Goal: Information Seeking & Learning: Find specific fact

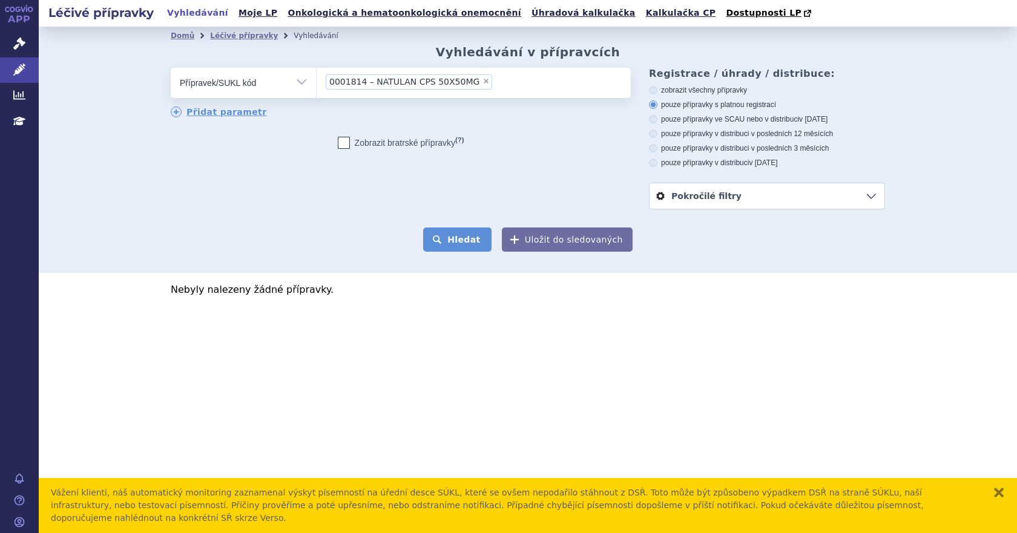
click at [453, 242] on button "Hledat" at bounding box center [457, 240] width 68 height 24
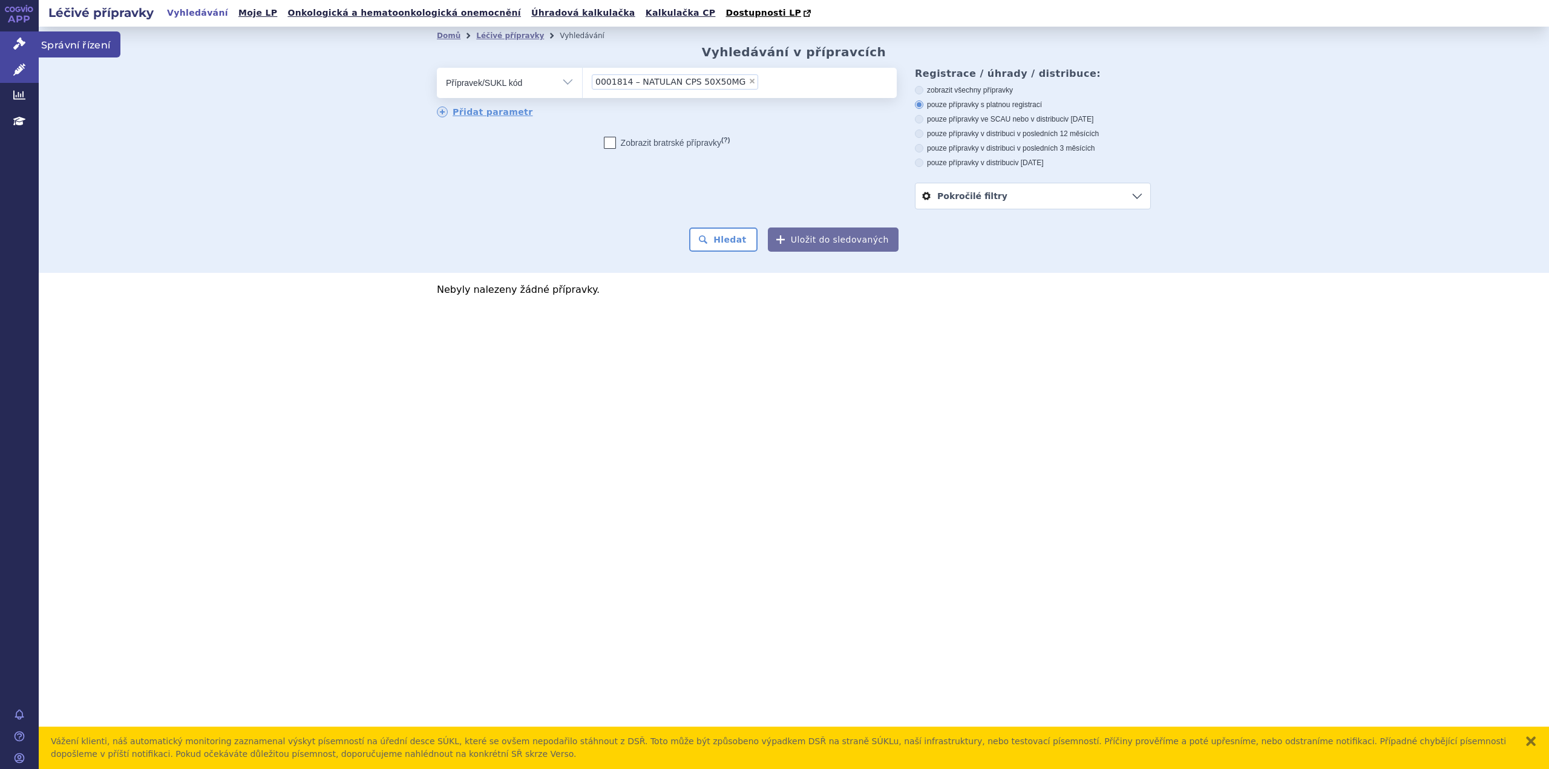
click at [19, 42] on icon at bounding box center [19, 44] width 12 height 12
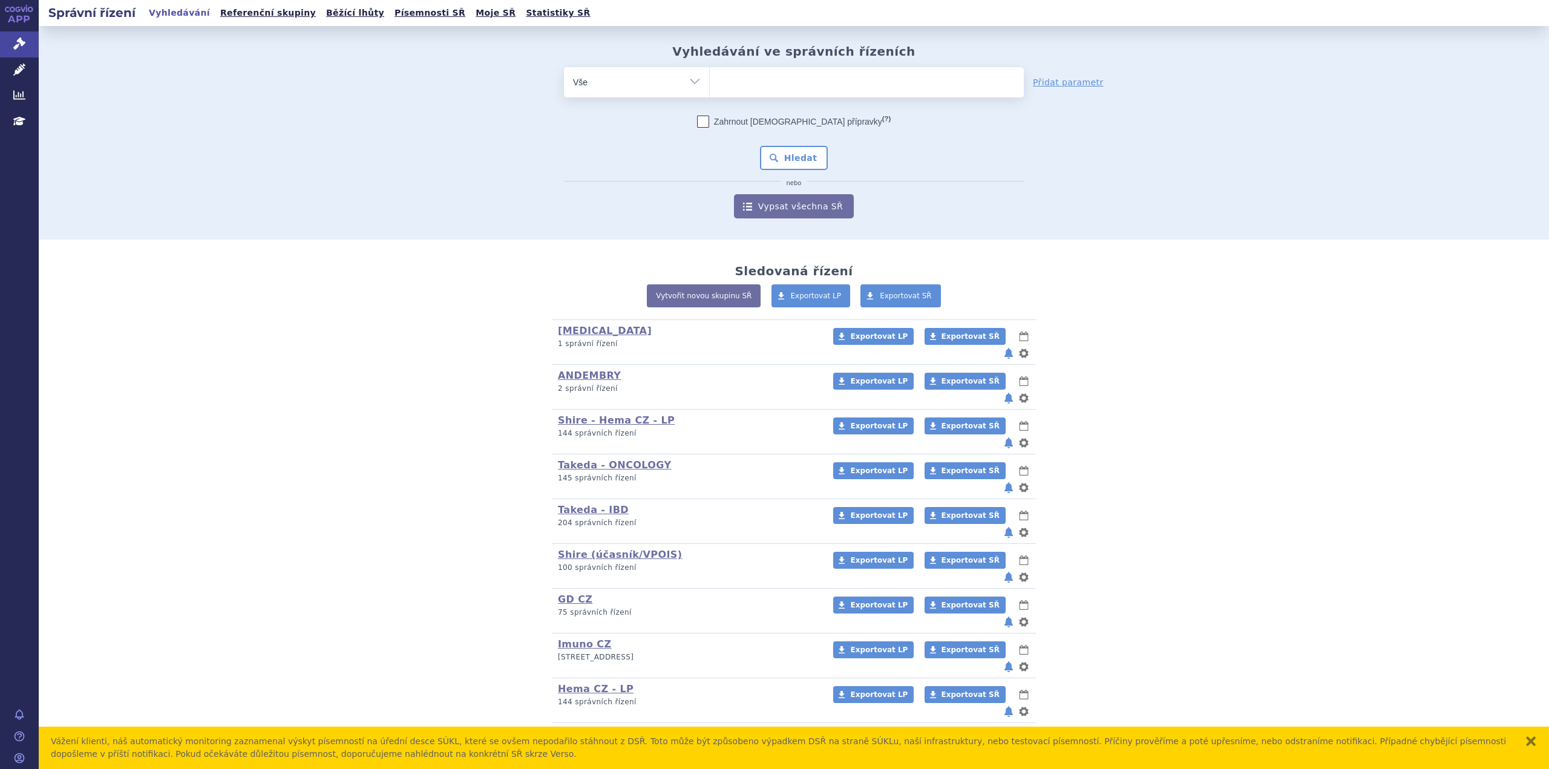
click at [752, 85] on ul at bounding box center [867, 79] width 314 height 25
click at [710, 85] on select at bounding box center [709, 82] width 1 height 30
paste input "SUKL106652_2024"
type input "SUKL106652_2024"
select select "SUKL106652_2024"
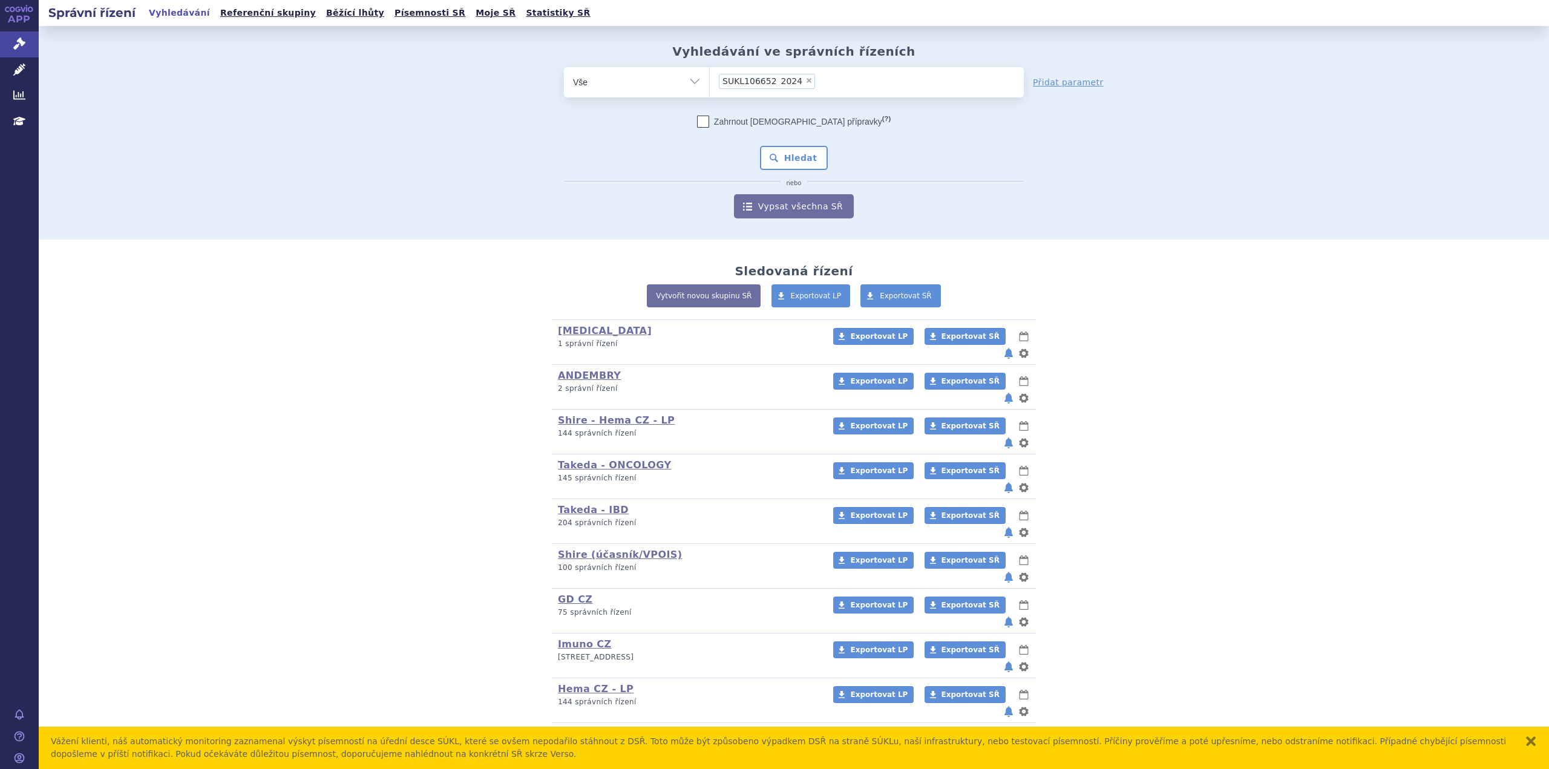
click at [769, 83] on span "SUKL106652_2024" at bounding box center [763, 81] width 80 height 8
click at [710, 83] on select "SUKL106652_2024" at bounding box center [709, 82] width 1 height 30
click at [767, 82] on span "SUKL106652_2024" at bounding box center [763, 81] width 80 height 8
click at [710, 82] on select "SUKL106652_2024" at bounding box center [709, 82] width 1 height 30
type input "SUKL106652_2024"
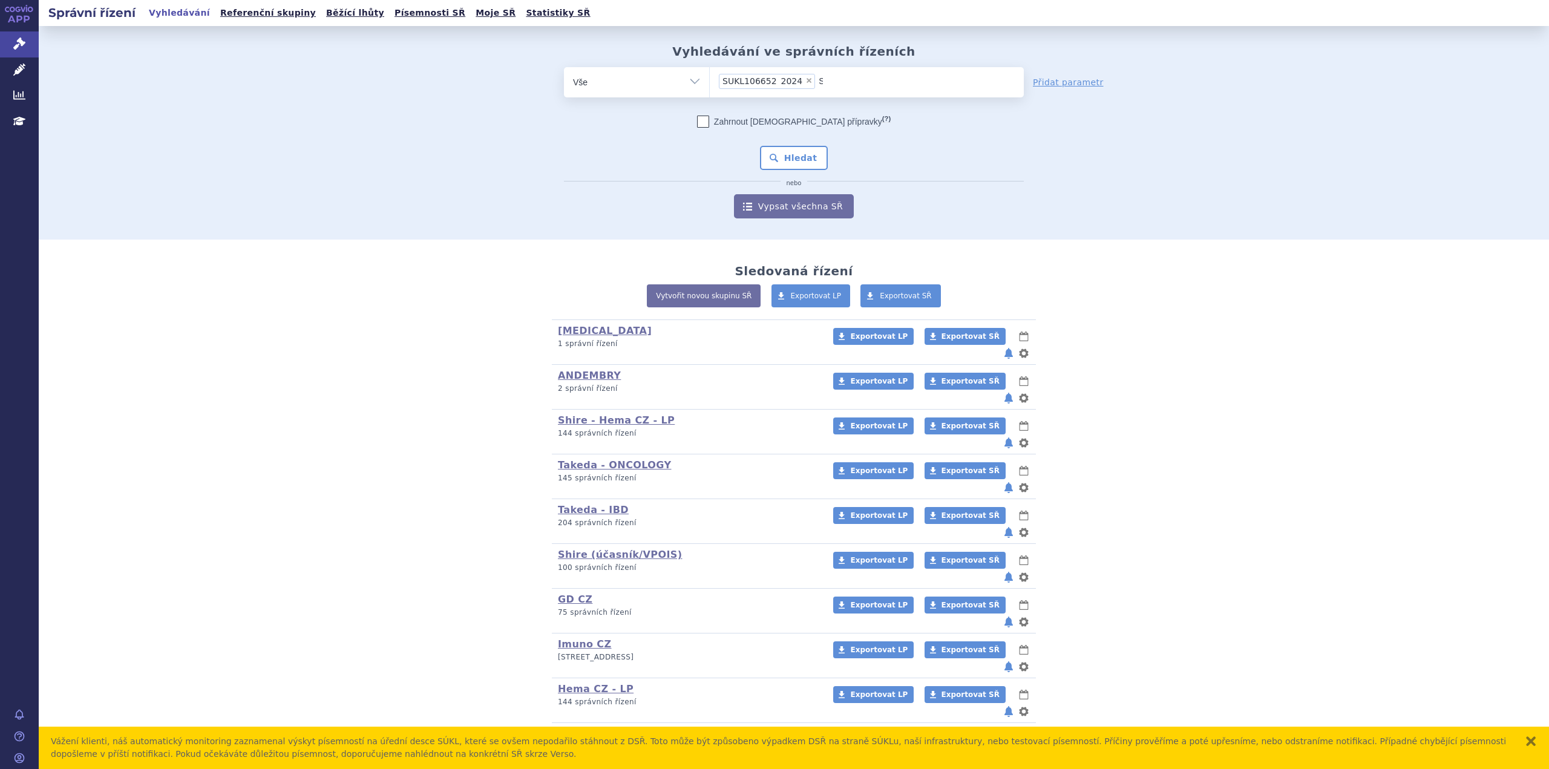
select select
type input "SUKL106652_202"
type input "SUKL106652_20"
type input "SUKL106652_"
type input "SUKL106652"
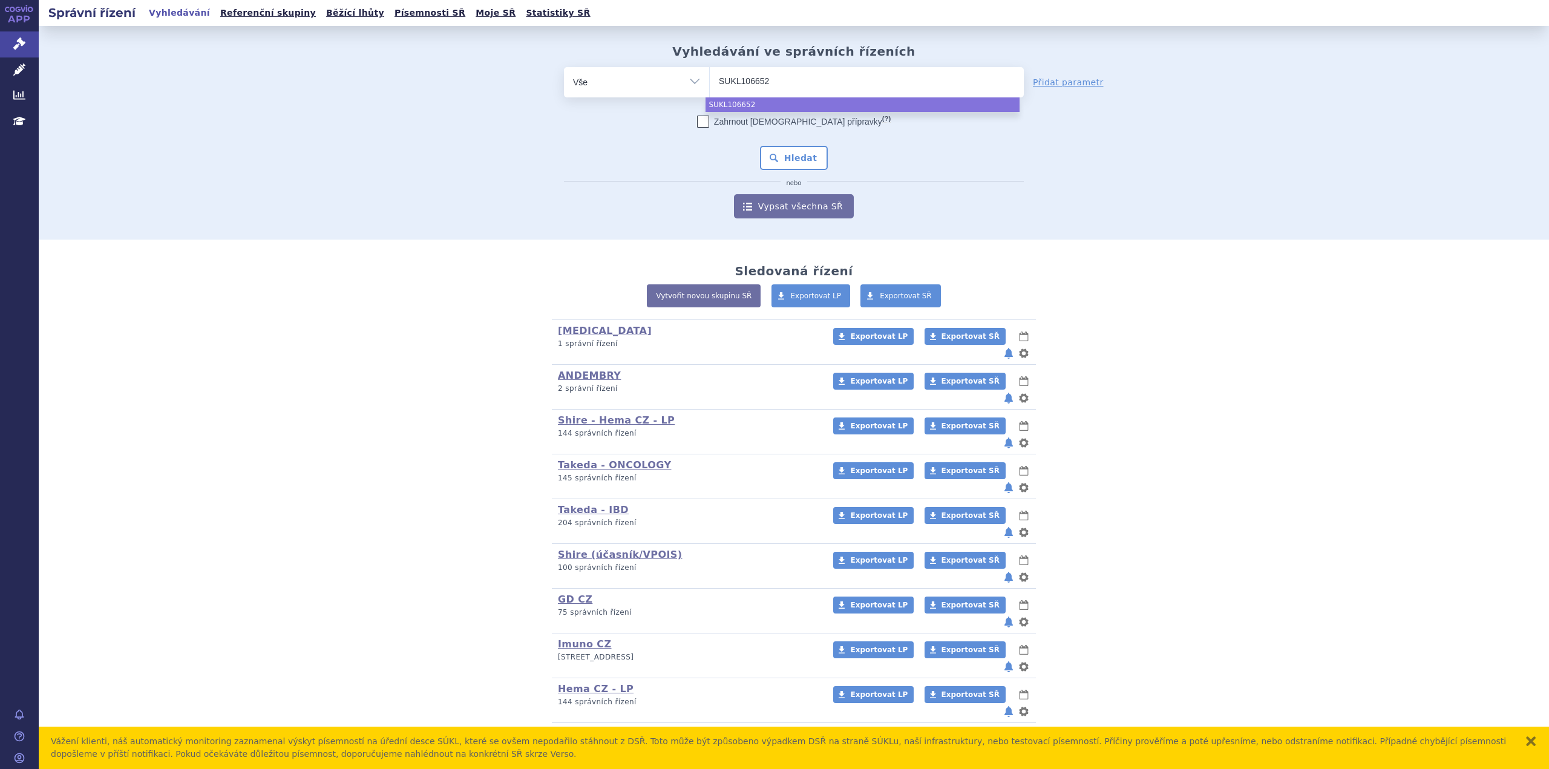
type input "SUKL106652/"
type input "SUKL106652/2"
type input "SUKL106652/20"
type input "SUKL106652/2024"
select select "SUKL106652/2024"
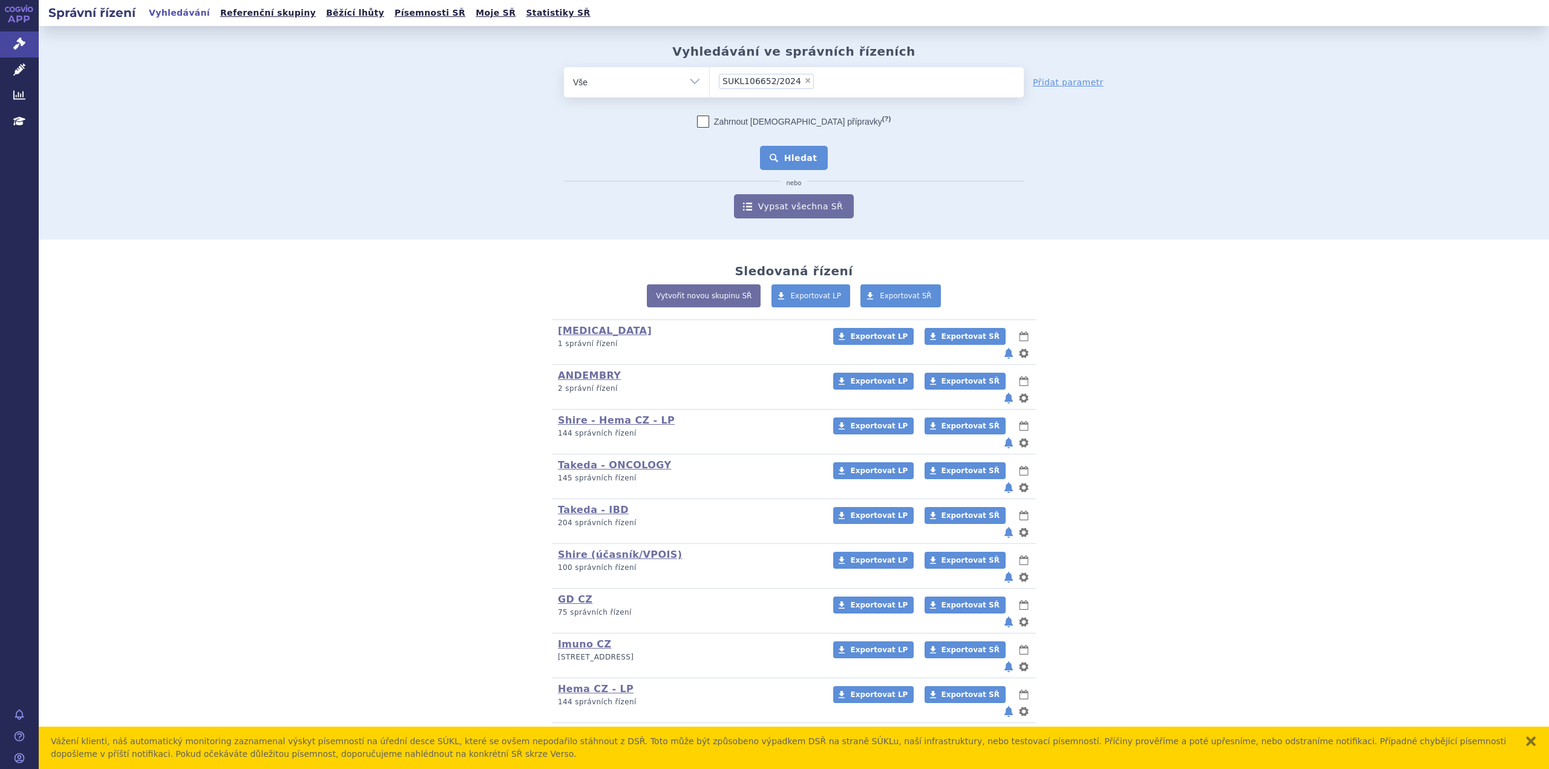
click at [789, 162] on button "Hledat" at bounding box center [794, 158] width 68 height 24
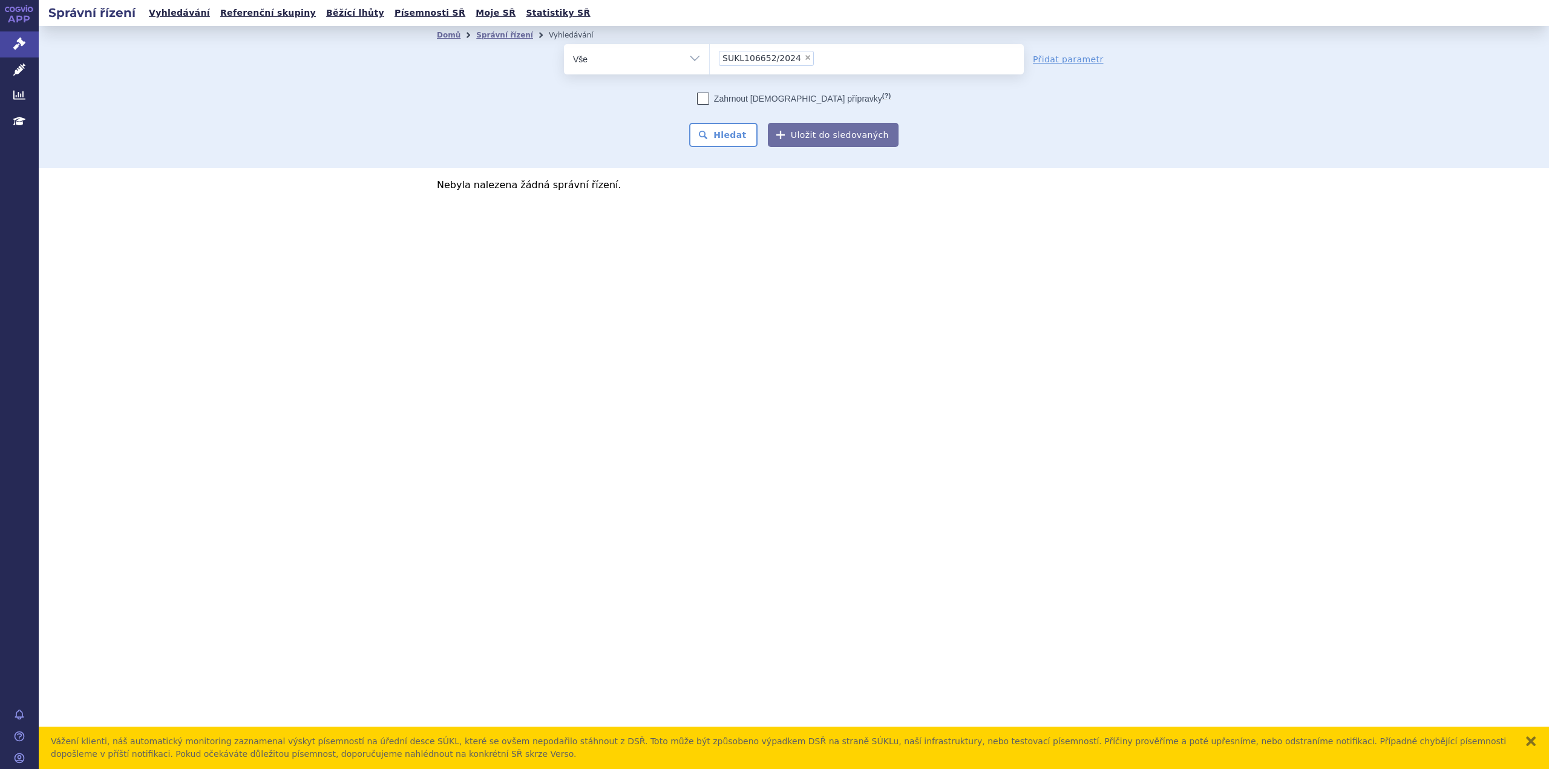
click at [741, 55] on span "SUKL106652/2024" at bounding box center [762, 58] width 79 height 8
click at [710, 55] on select "SUKL106652/2024" at bounding box center [709, 59] width 1 height 30
drag, startPoint x: 743, startPoint y: 60, endPoint x: 822, endPoint y: 49, distance: 80.6
click at [822, 48] on ul "× SUKL106652/2024" at bounding box center [867, 57] width 314 height 27
click at [710, 48] on select "SUKL106652/2024" at bounding box center [709, 59] width 1 height 30
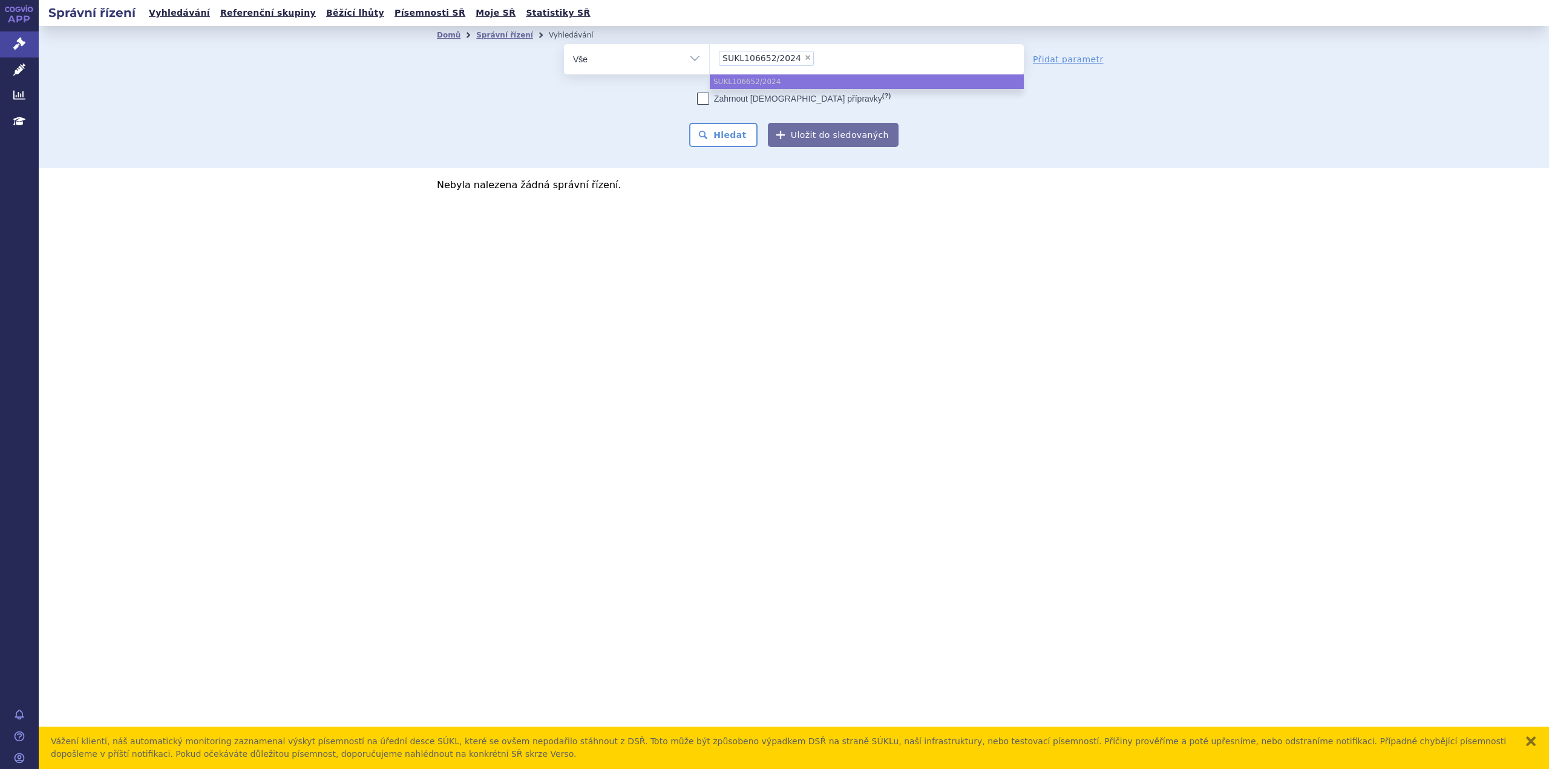
click at [818, 60] on input "SUKL106652/2024 × SUKL106652/2024" at bounding box center [821, 57] width 7 height 15
click at [778, 58] on span "SUKL106652/2024" at bounding box center [762, 58] width 79 height 8
click at [710, 58] on select "SUKL106652/2024" at bounding box center [709, 59] width 1 height 30
click at [757, 61] on span "SUKL106652/2024" at bounding box center [762, 58] width 79 height 8
click at [710, 61] on select "SUKL106652/2024" at bounding box center [709, 59] width 1 height 30
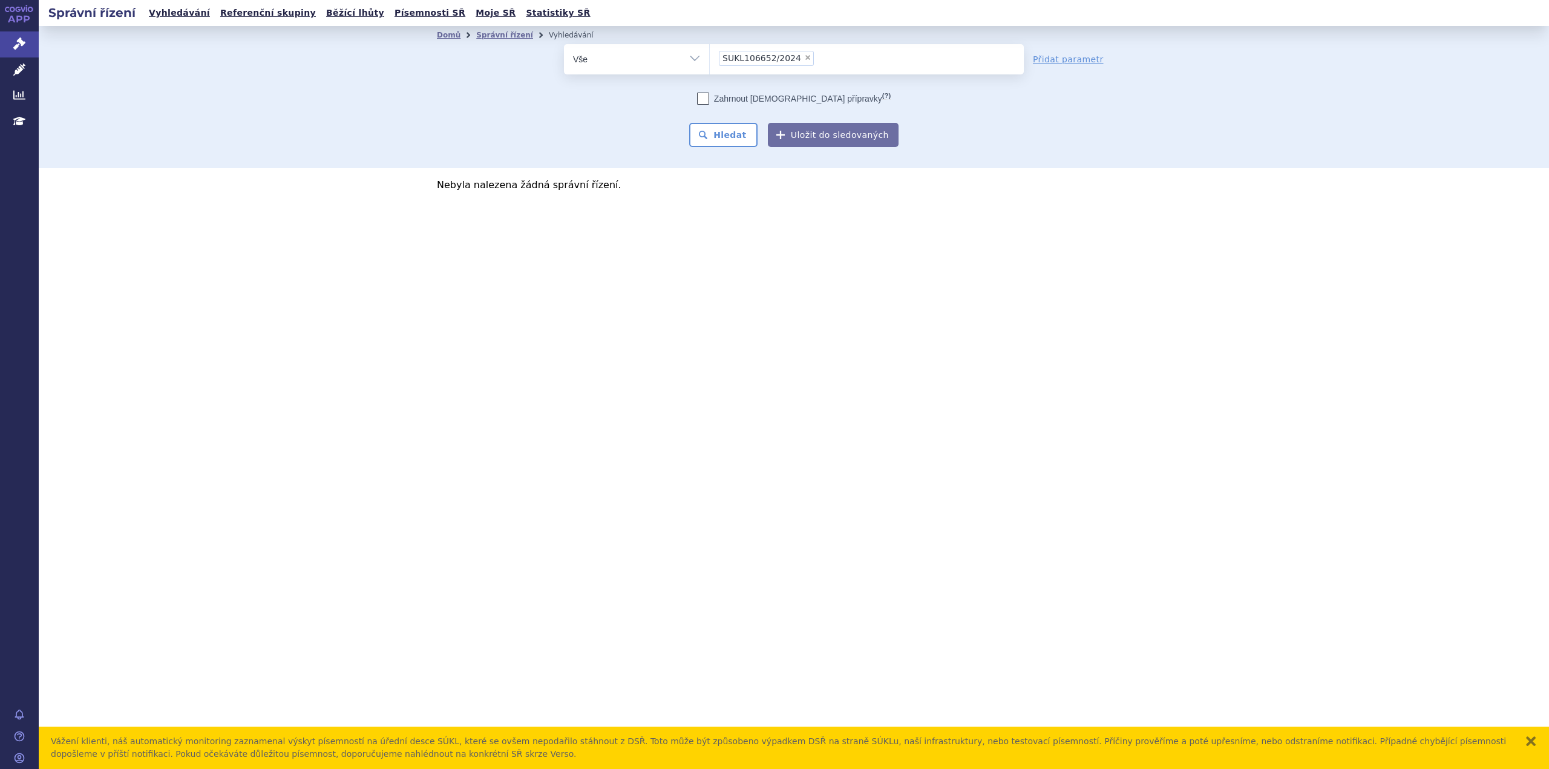
click at [746, 61] on span "SUKL106652/2024" at bounding box center [762, 58] width 79 height 8
click at [710, 61] on select "SUKL106652/2024" at bounding box center [709, 59] width 1 height 30
click at [746, 61] on span "SUKL106652/2024" at bounding box center [762, 58] width 79 height 8
click at [710, 61] on select "SUKL106652/2024" at bounding box center [709, 59] width 1 height 30
click at [746, 61] on span "SUKL106652/2024" at bounding box center [762, 58] width 79 height 8
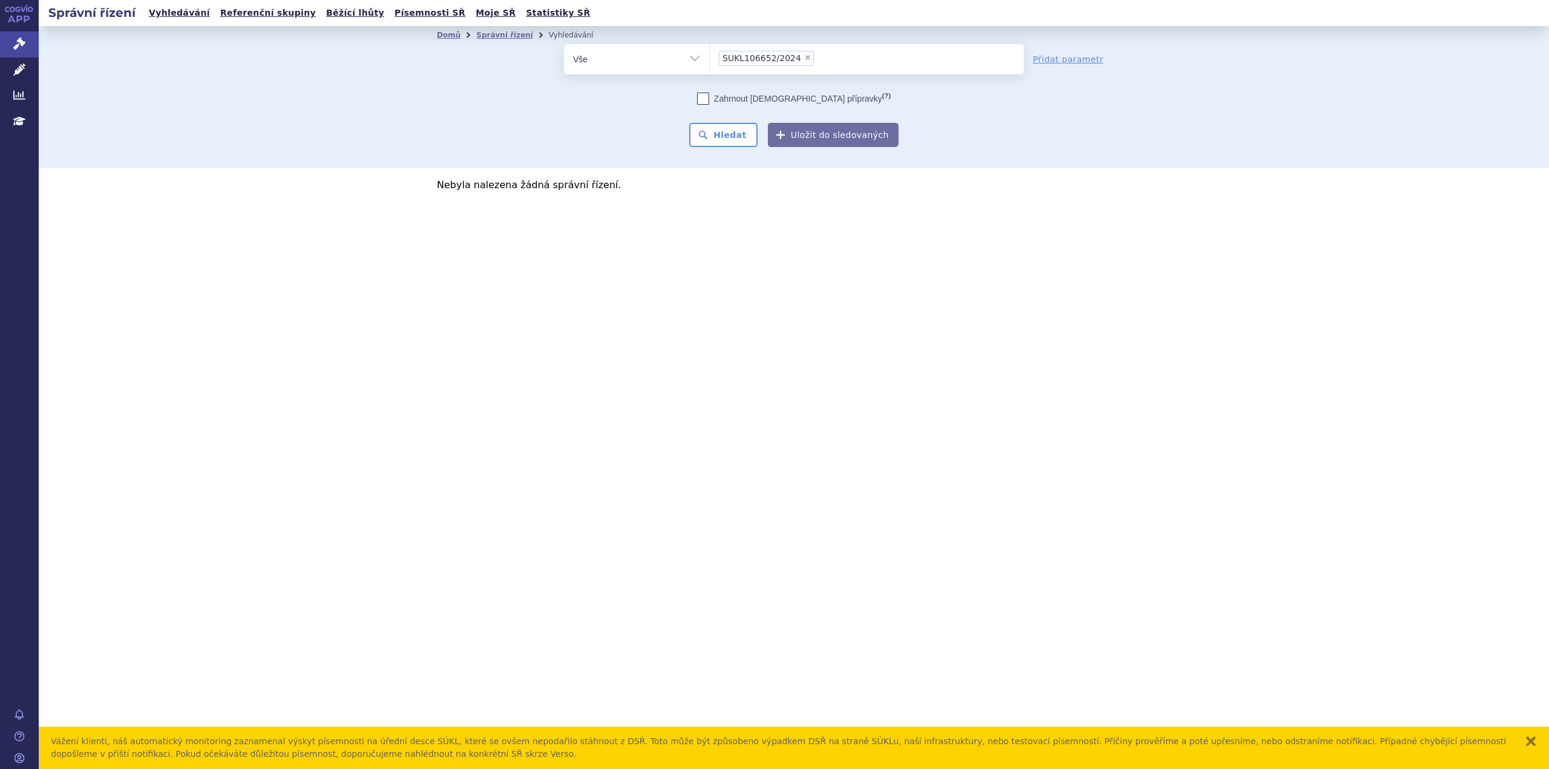
click at [710, 61] on select "SUKL106652/2024" at bounding box center [709, 59] width 1 height 30
select select
type input "SUKL106652/2024"
type input "SUKL106652/20"
type input "SUKL106652/2020"
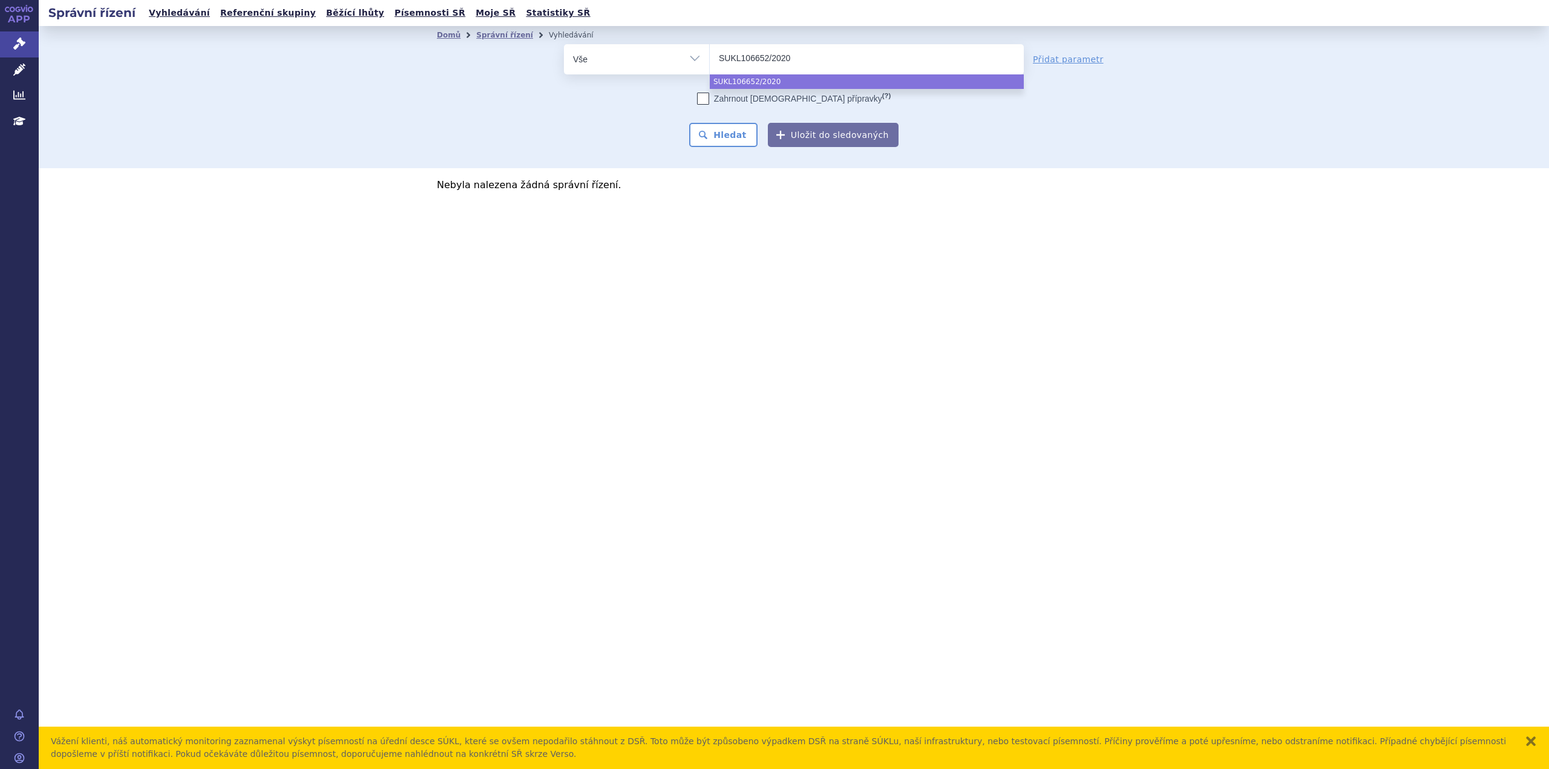
type input "SUKL106652/20204"
click at [739, 57] on input "SUKL106652/20204" at bounding box center [773, 57] width 108 height 15
select select "SUKL106652/20204"
click at [744, 58] on span "SUKL106652/20204" at bounding box center [765, 58] width 84 height 8
click at [710, 58] on select "SUKL106652/2024 SUKL106652/20204" at bounding box center [709, 59] width 1 height 30
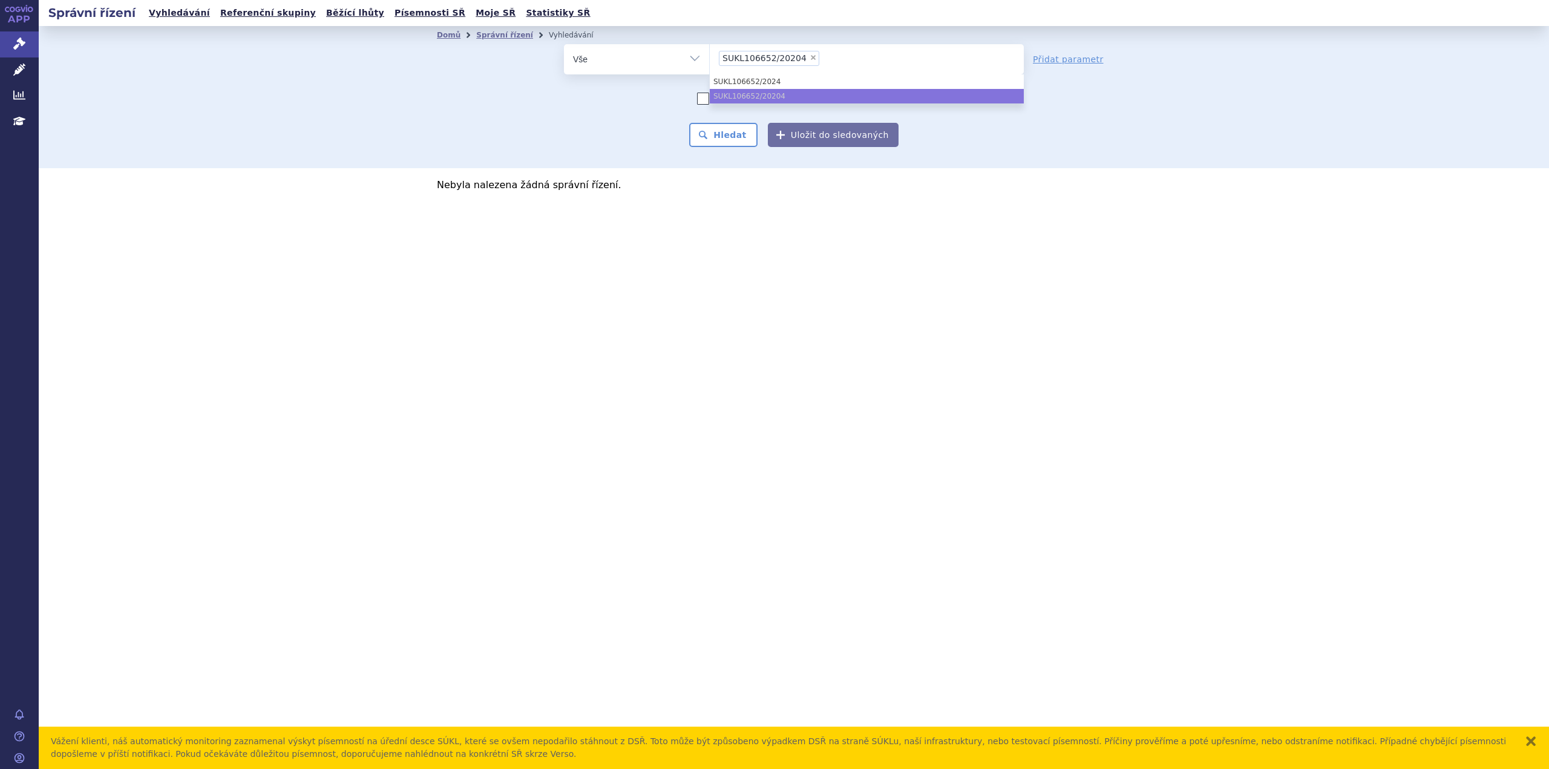
click at [833, 48] on ul "× SUKL106652/20204" at bounding box center [867, 57] width 314 height 27
click at [710, 48] on select "SUKL106652/2024 SUKL106652/20204" at bounding box center [709, 59] width 1 height 30
click at [838, 57] on ul "× SUKL106652/20204" at bounding box center [867, 57] width 314 height 27
click at [710, 57] on select "SUKL106652/2024 SUKL106652/20204" at bounding box center [709, 59] width 1 height 30
type input "SUKL106652/2020"
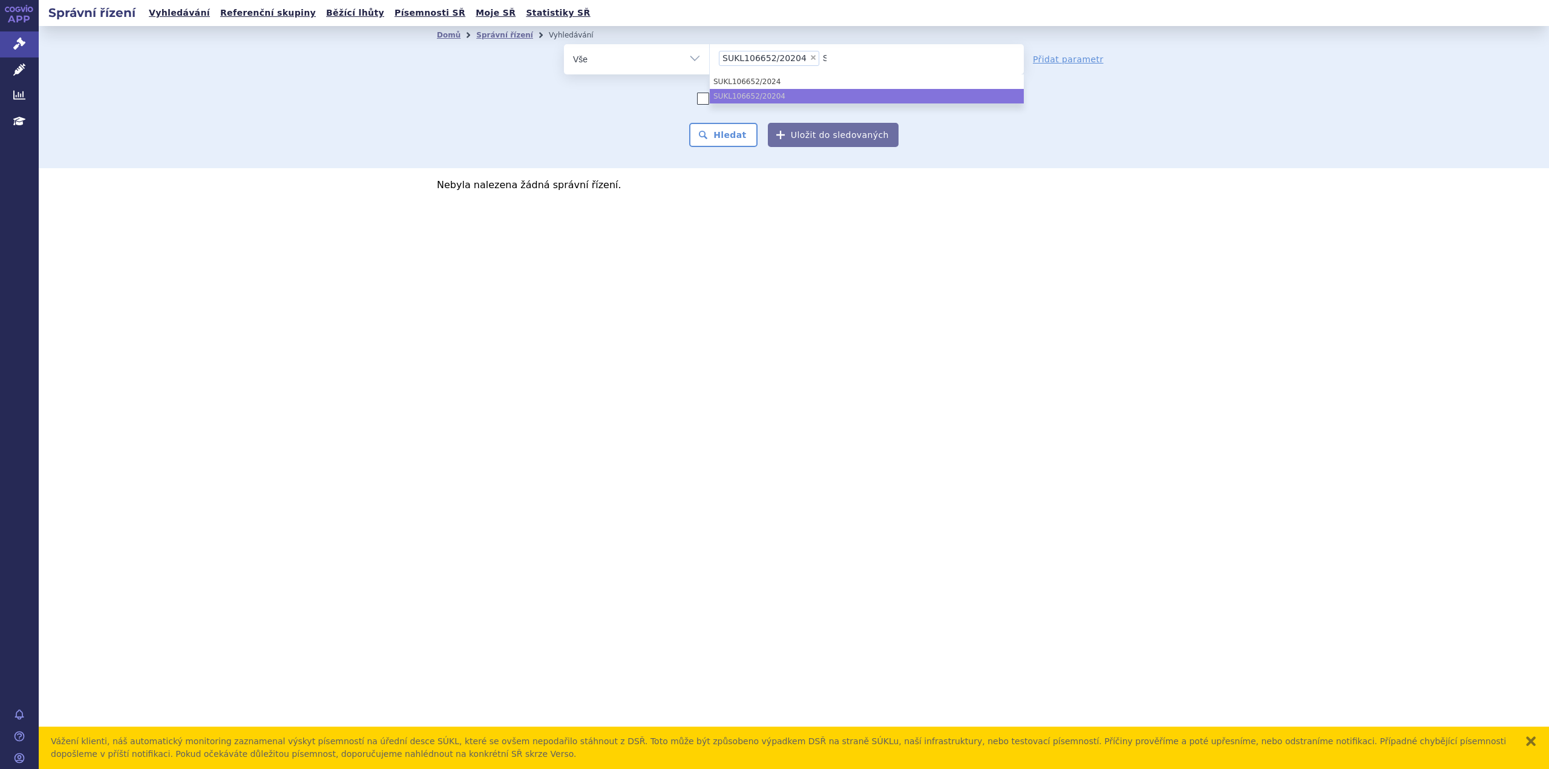
select select
type input "SUKL106652/202"
type input "SUKL106652/20"
type input "SUKL106652/2"
type input "SUKL106652/"
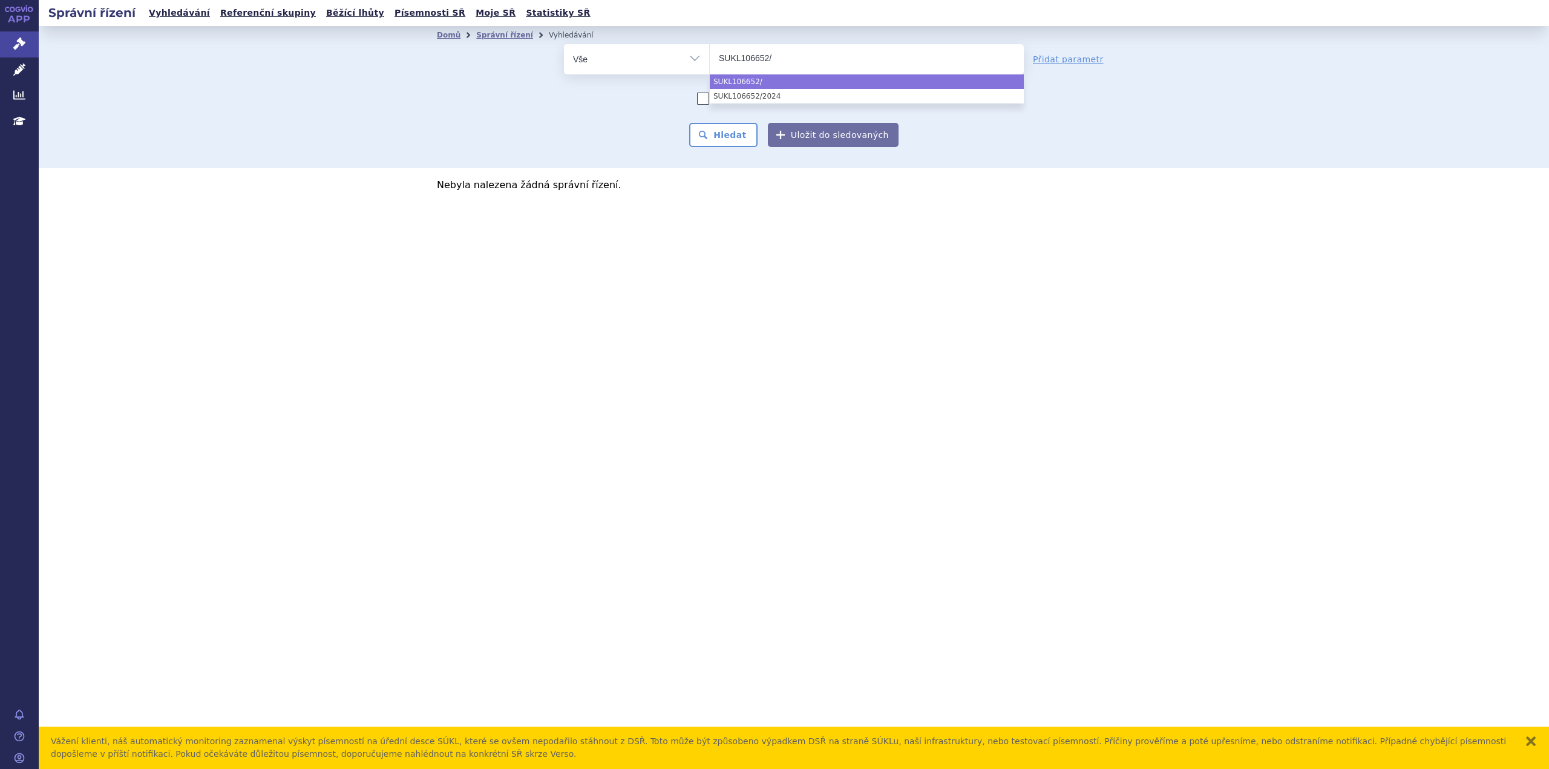
drag, startPoint x: 781, startPoint y: 55, endPoint x: 657, endPoint y: 54, distance: 124.1
click at [657, 54] on div "odstranit Vše Spisová značka Typ SŘ Přípravek/SUKL kód" at bounding box center [794, 59] width 460 height 30
type input "SUKL106652_2024"
select select "SUKL106652_2024"
type input "SUKL106652_2024"
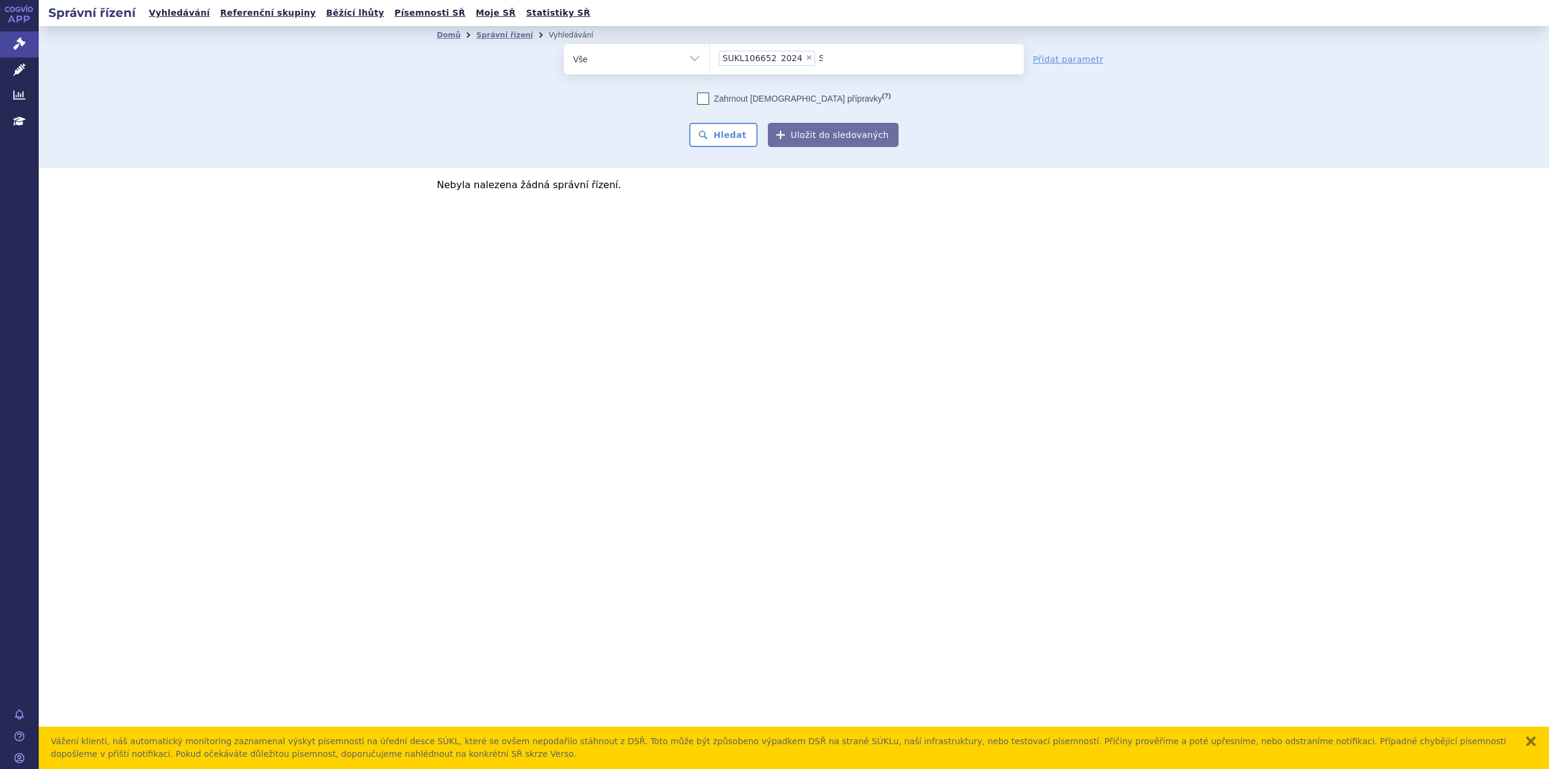
select select
type input "SUKL106652_20"
type input "SUKL106652_2"
type input "SUKL106652_"
type input "SUKL106652"
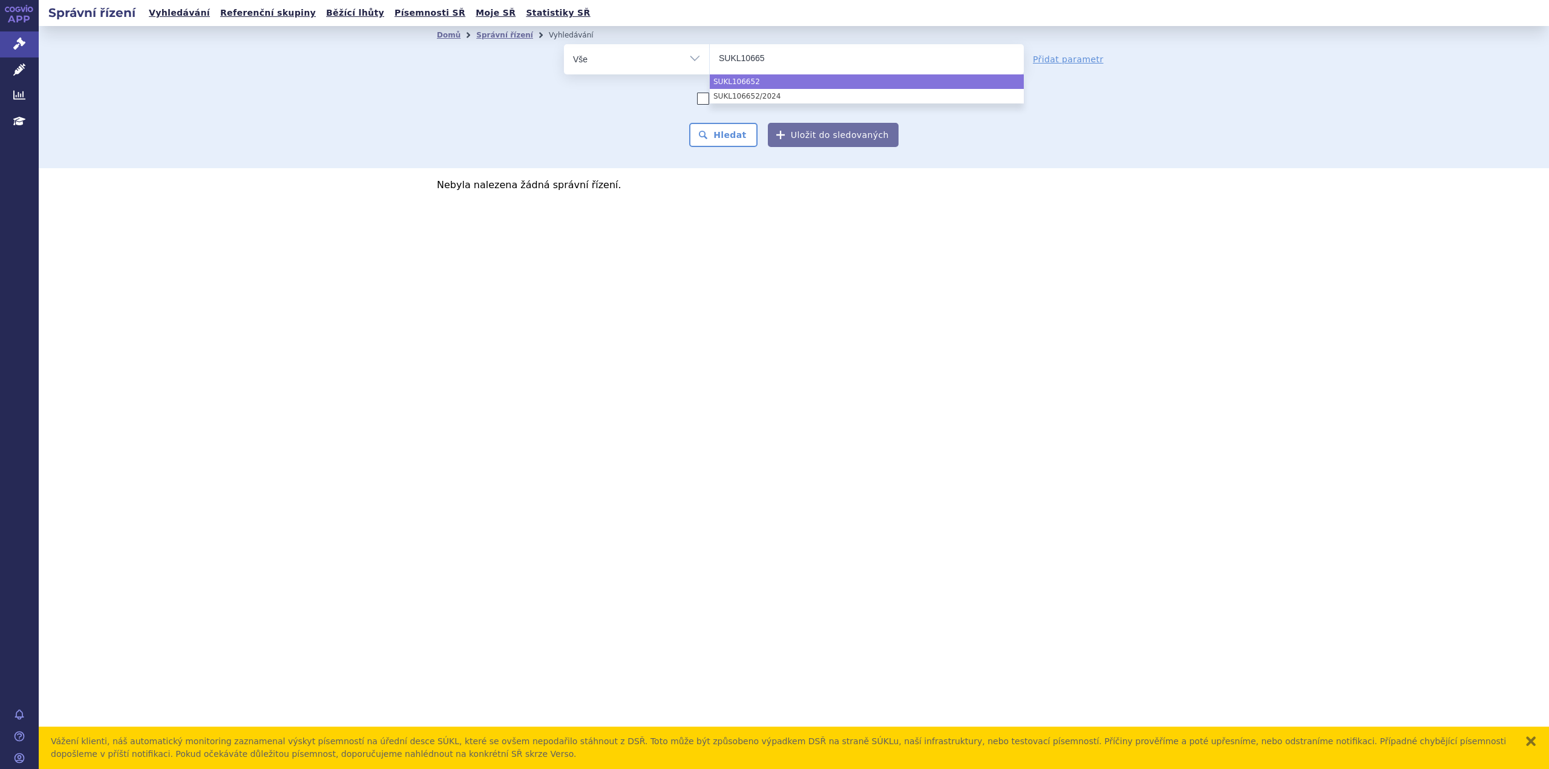
type input "SUKL1066"
type input "SUKL106"
type input "SUKL1"
type input "SUKL"
type input "SUKLS"
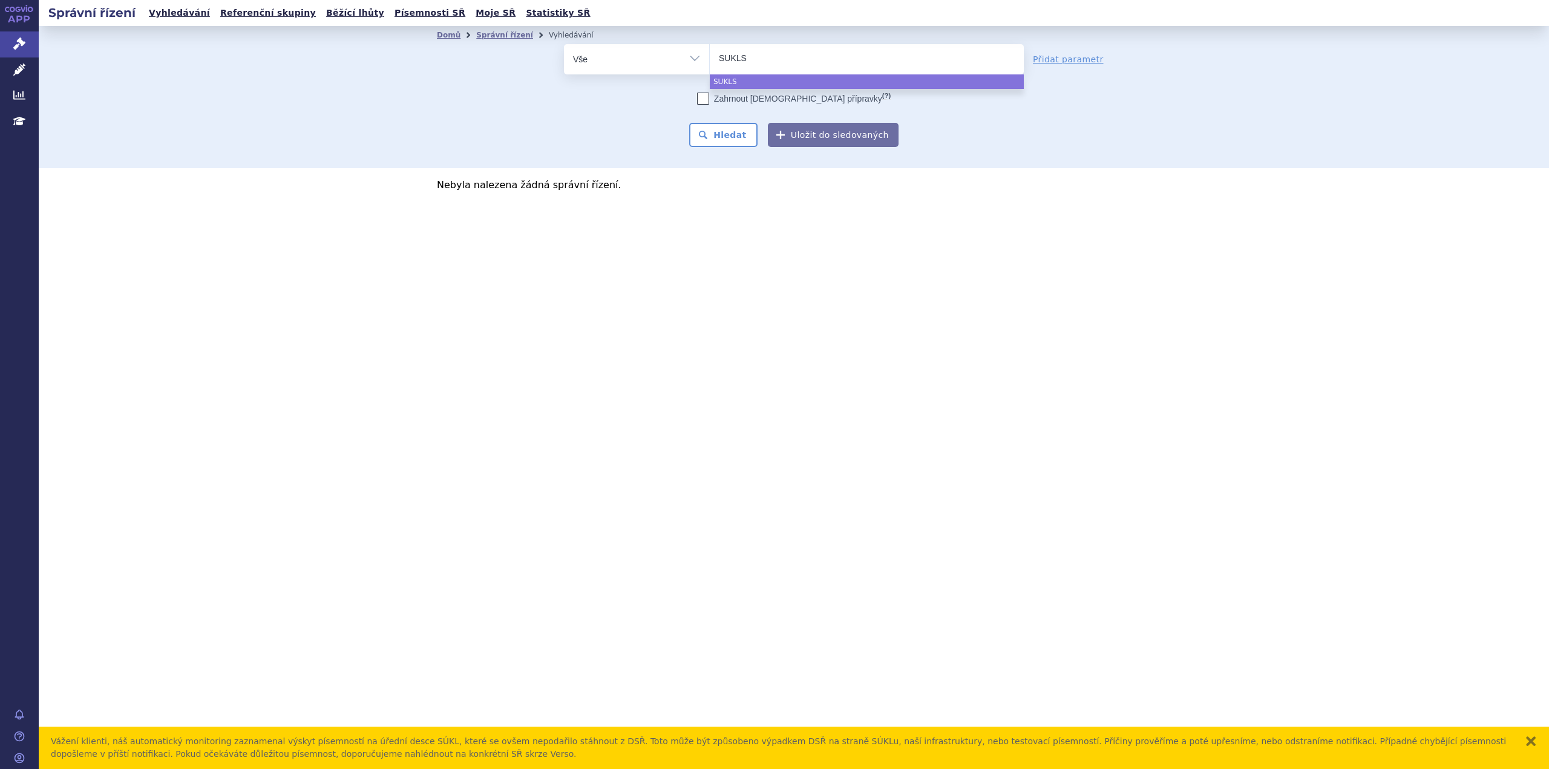
type input "SUKLS1"
type input "SUKLS10"
type input "SUKLS106"
type input "SUKLS1066"
type input "SUKLS10665"
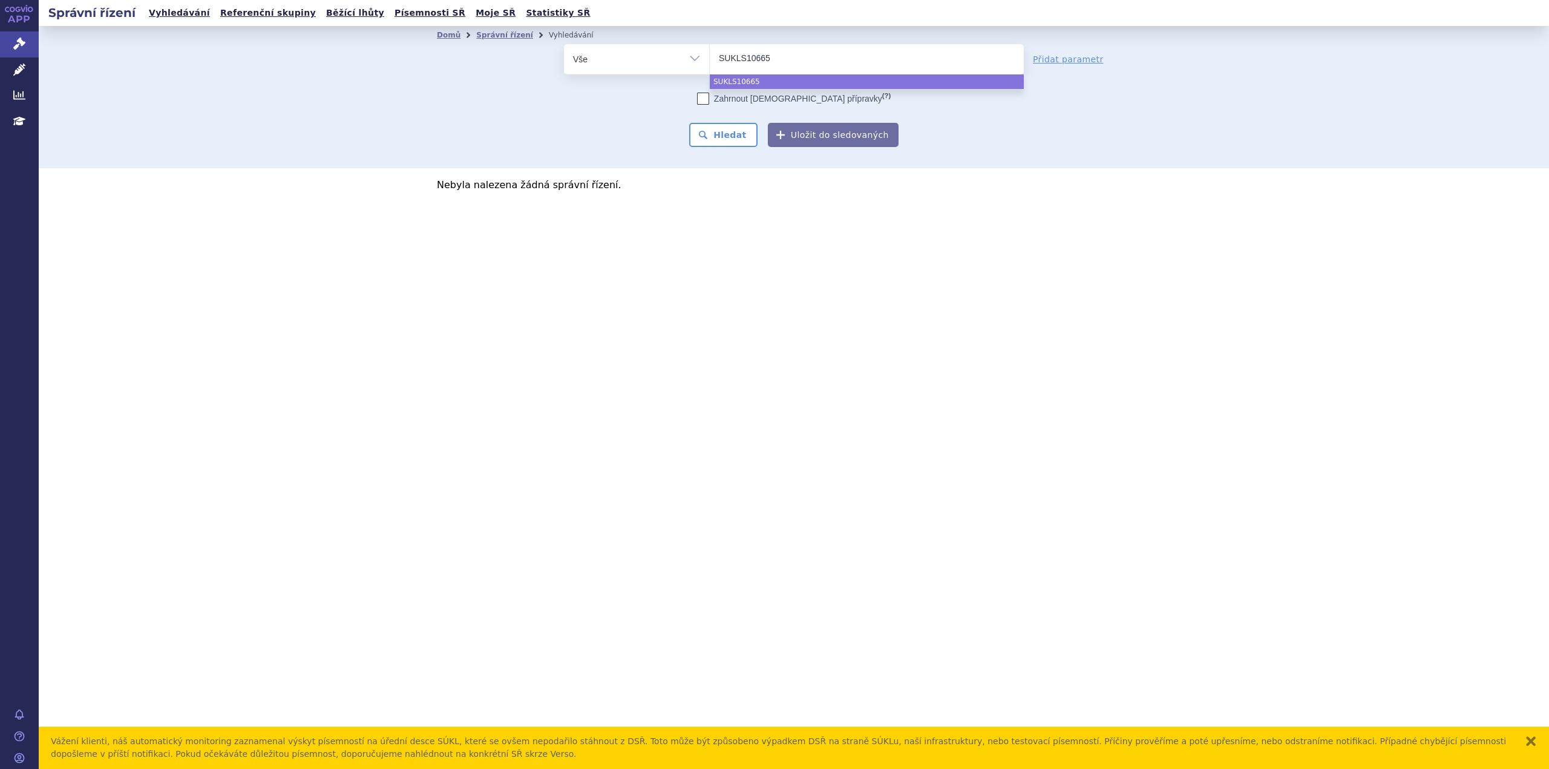
type input "SUKLS106652"
type input "SUKLS106652/"
type input "SUKLS106652/2"
type input "SUKLS106652/20"
type input "SUKLS106652/202"
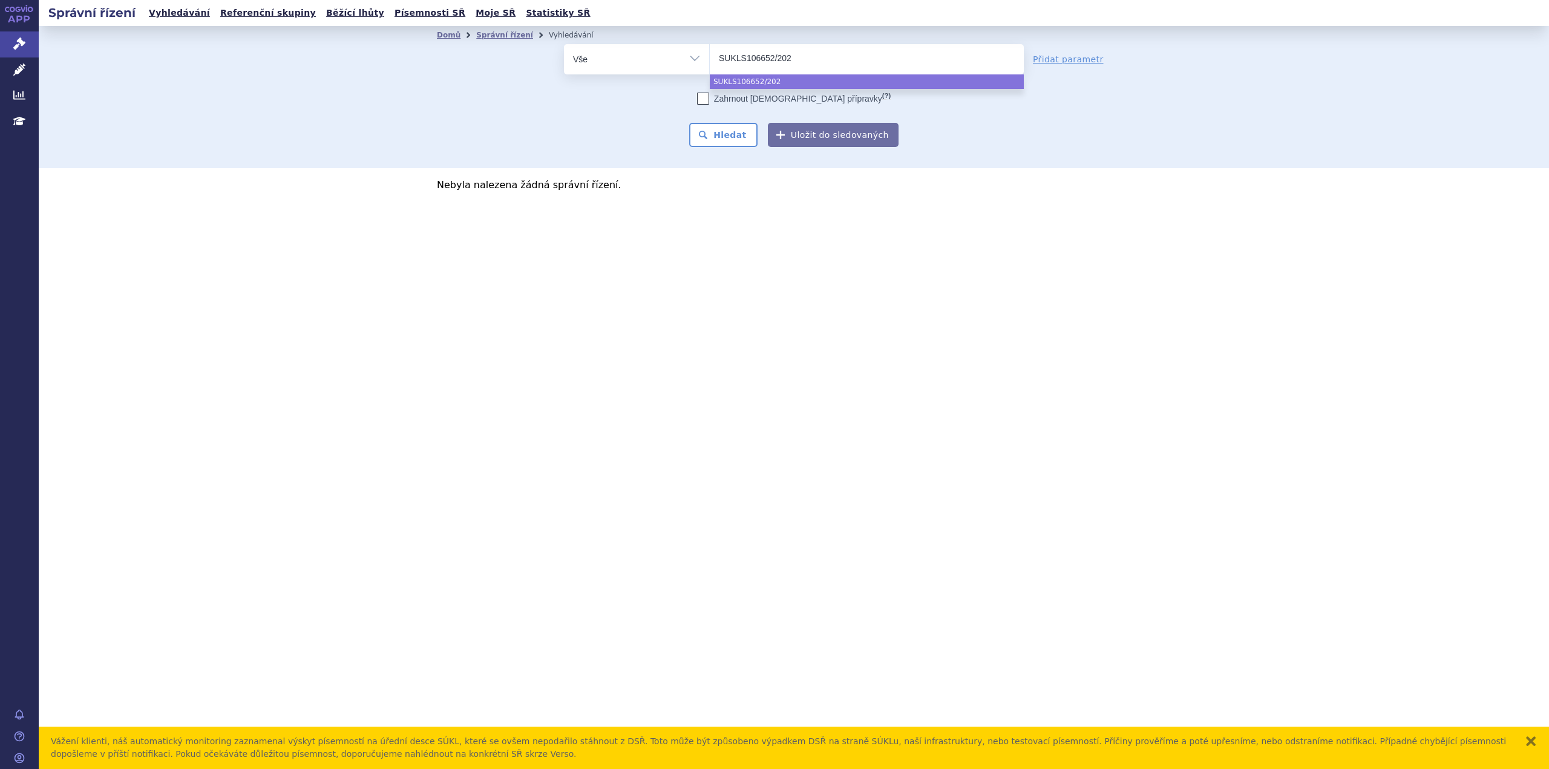
type input "SUKLS106652/2024"
select select "SUKLS106652/2024"
click at [743, 145] on button "Hledat" at bounding box center [723, 135] width 68 height 24
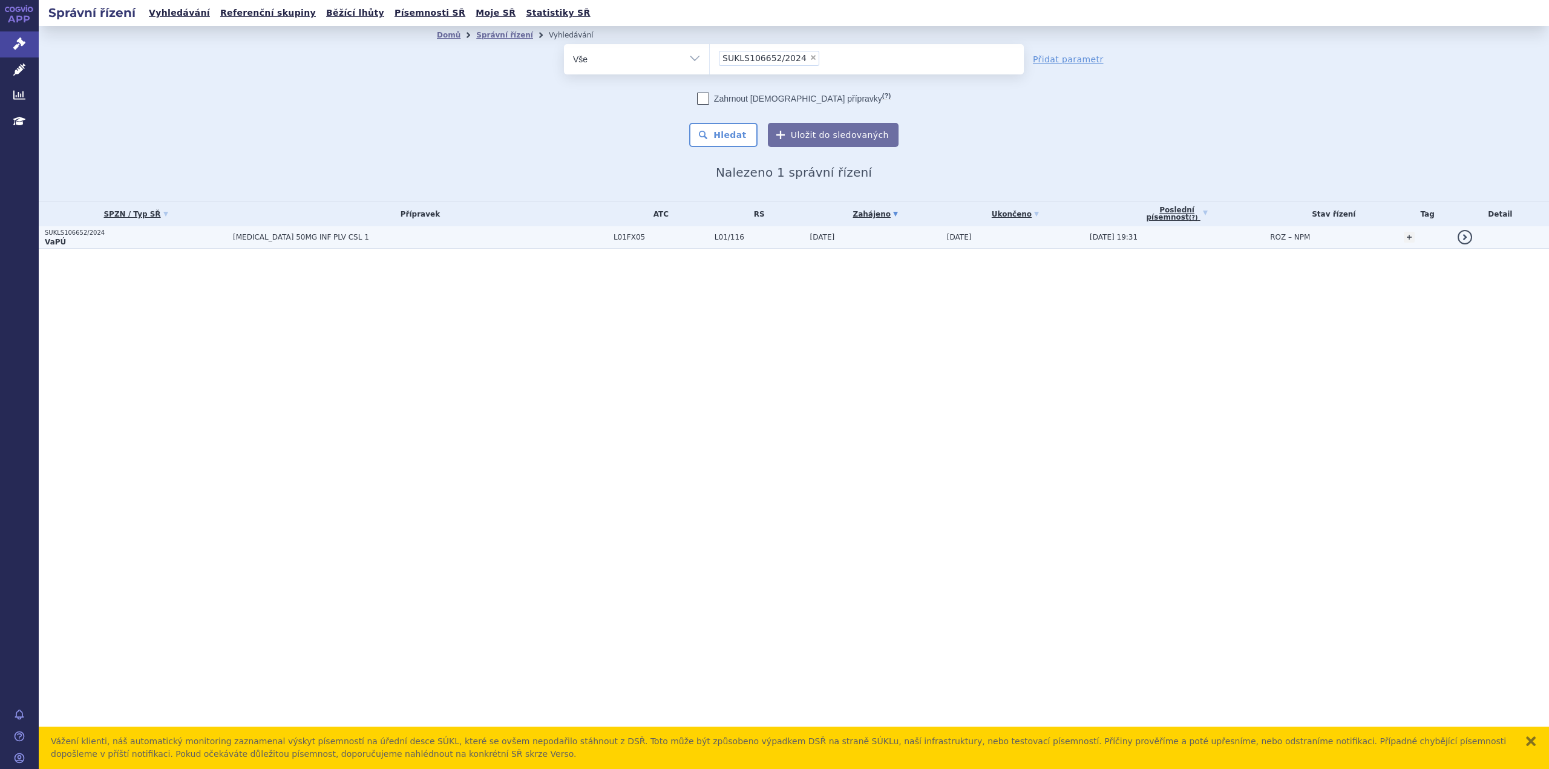
click at [402, 244] on td "[MEDICAL_DATA] 50MG INF PLV CSL 1" at bounding box center [417, 237] width 381 height 22
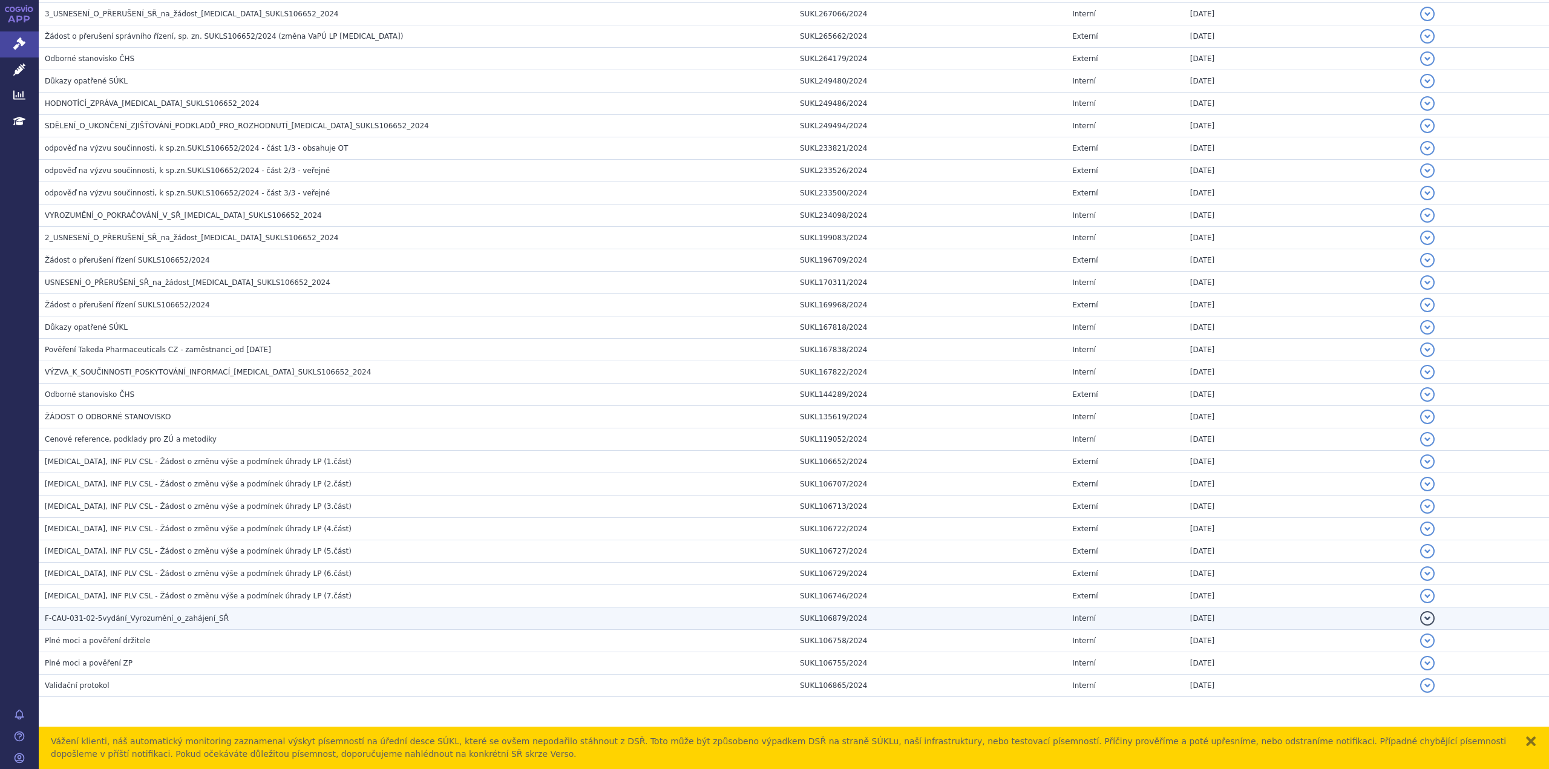
scroll to position [366, 0]
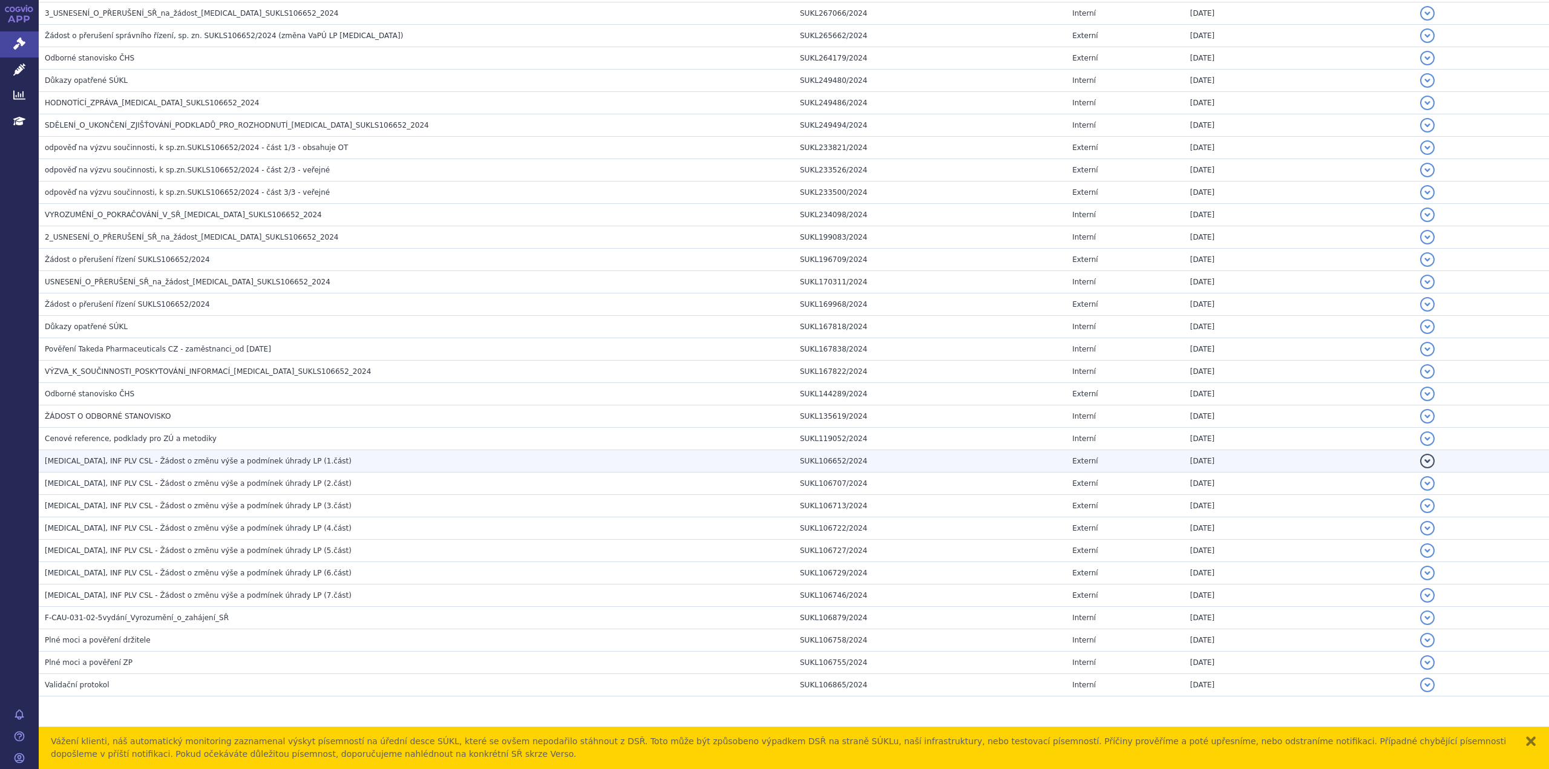
click at [211, 467] on h3 "ADCETRIS, INF PLV CSL - Žádost o změnu výše a podmínek úhrady LP (1.část)" at bounding box center [419, 461] width 749 height 12
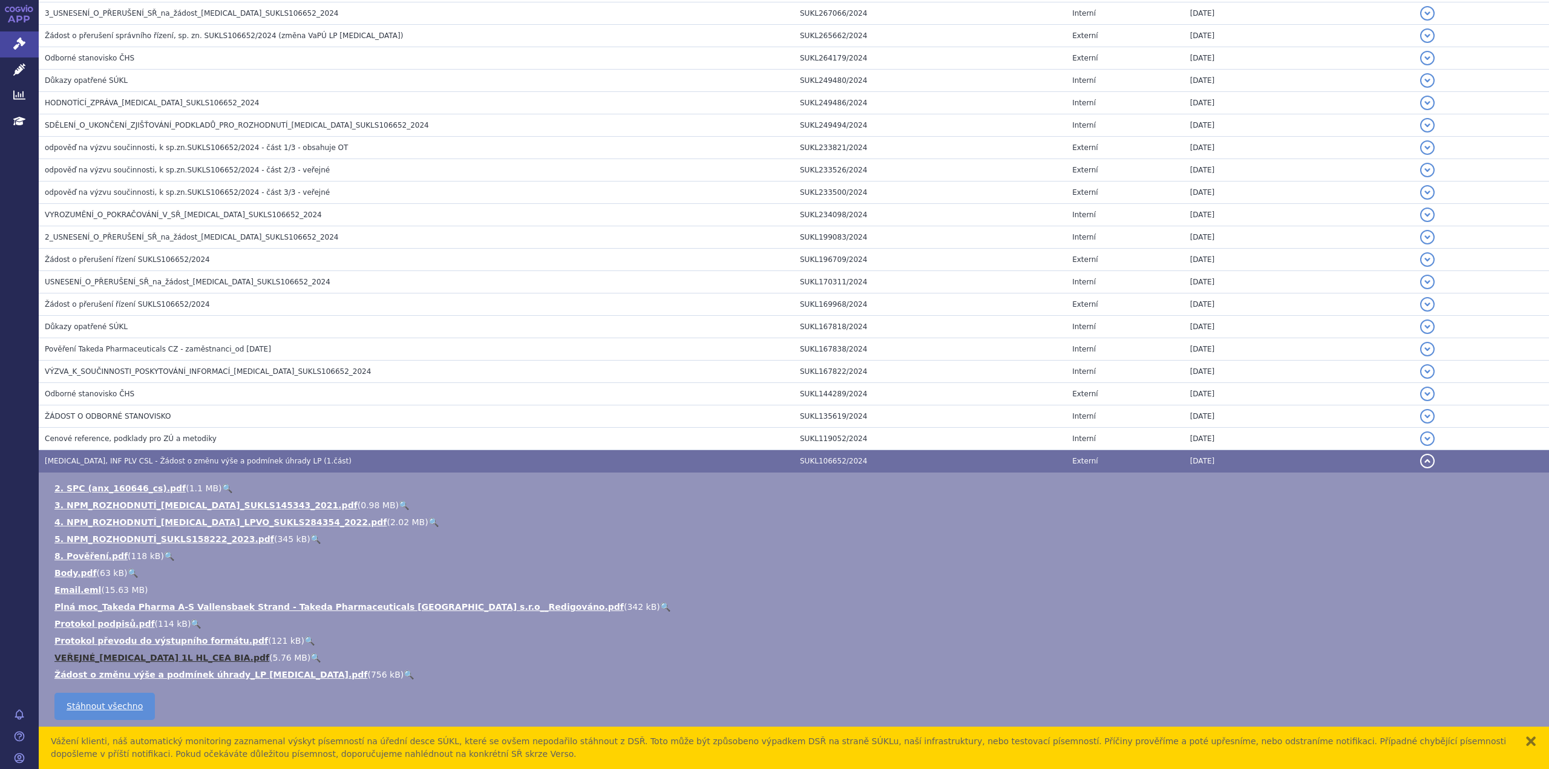
click at [171, 658] on link "VEŘEJNÉ_ADCETRIS 1L HL_CEA BIA.pdf" at bounding box center [161, 658] width 215 height 10
